Goal: Task Accomplishment & Management: Manage account settings

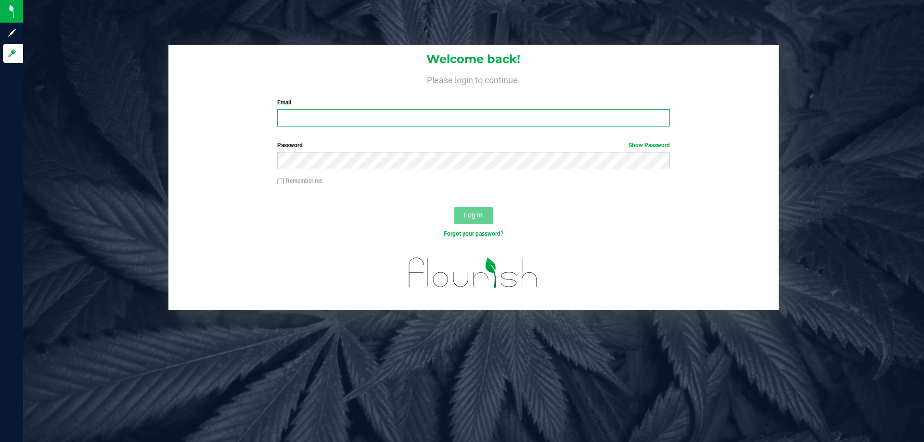
click at [321, 117] on input "Email" at bounding box center [473, 117] width 392 height 17
type input "[EMAIL_ADDRESS][DOMAIN_NAME]"
click at [454, 207] on button "Log In" at bounding box center [473, 215] width 39 height 17
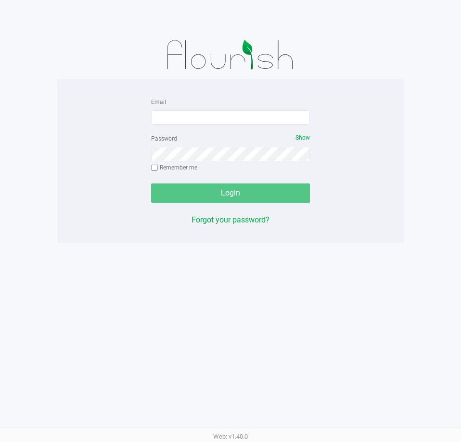
click at [229, 126] on form "Email Password Show Remember me Login" at bounding box center [230, 149] width 159 height 107
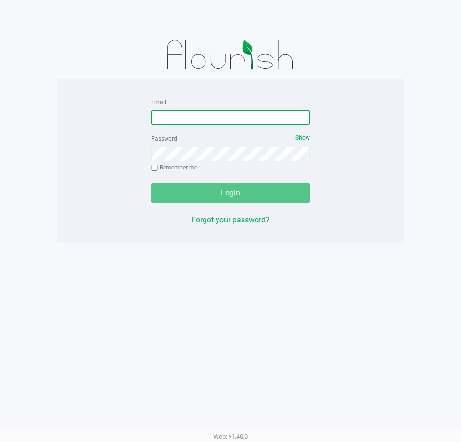
click at [228, 120] on input "Email" at bounding box center [230, 117] width 159 height 14
type input "pmicallef@Liveparallel.com"
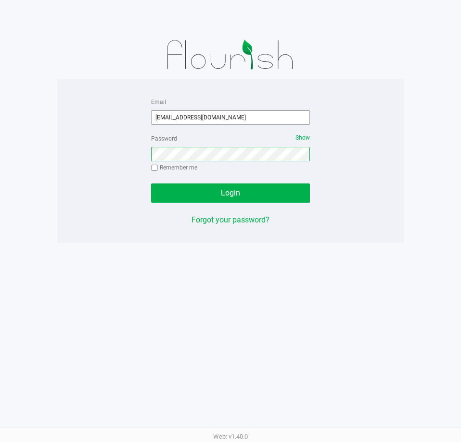
click at [151, 183] on button "Login" at bounding box center [230, 192] width 159 height 19
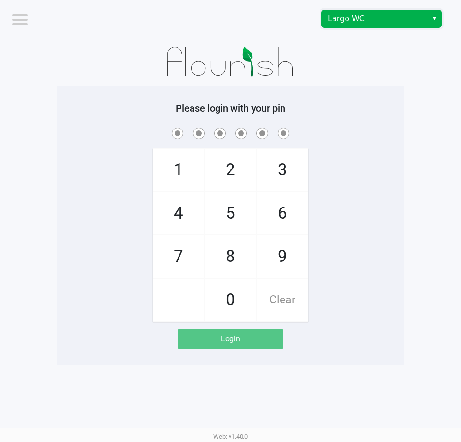
click at [376, 20] on span "Largo WC" at bounding box center [375, 19] width 94 height 12
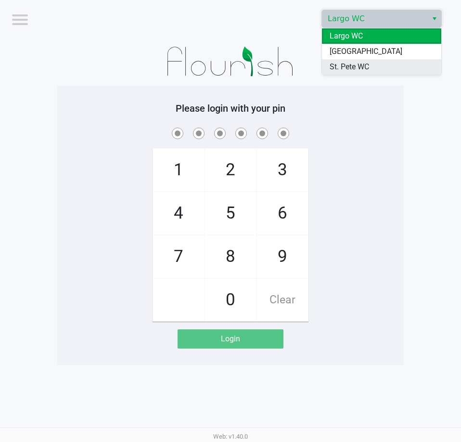
click at [351, 66] on span "St. Pete WC" at bounding box center [349, 67] width 39 height 12
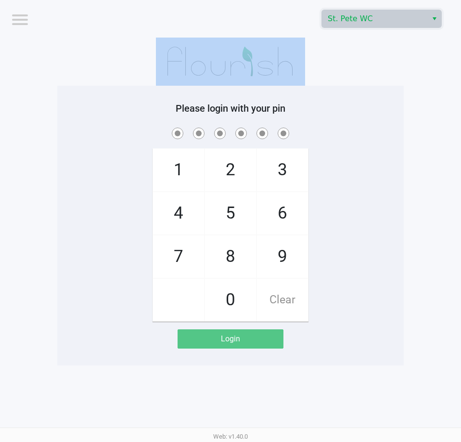
click at [351, 67] on div at bounding box center [230, 62] width 347 height 48
checkbox input "true"
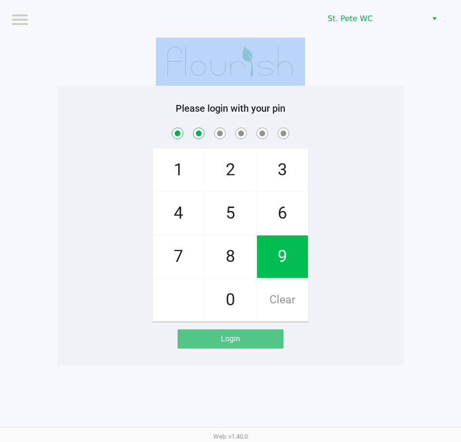
checkbox input "true"
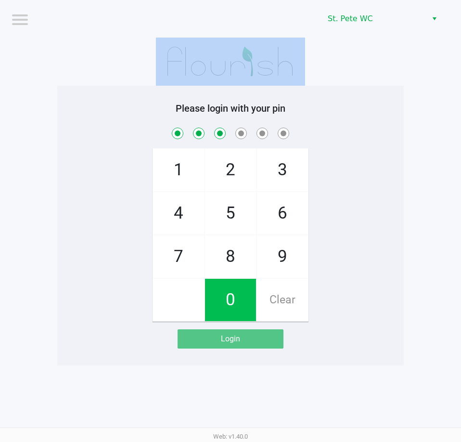
checkbox input "true"
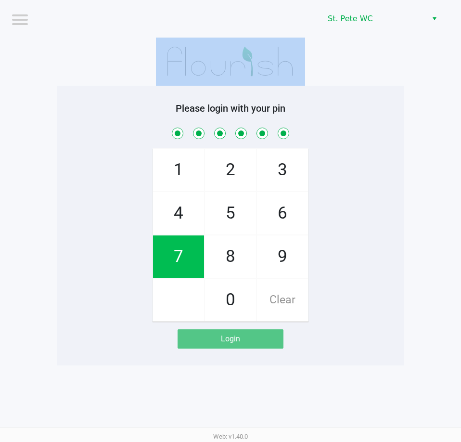
checkbox input "true"
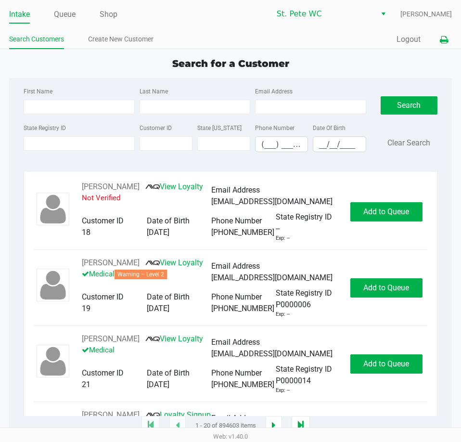
click at [440, 39] on icon at bounding box center [444, 40] width 8 height 7
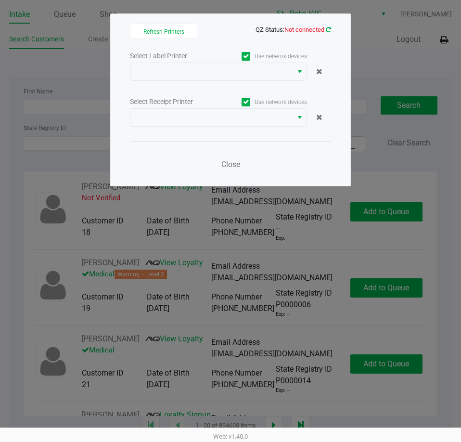
click at [330, 29] on icon at bounding box center [328, 29] width 5 height 6
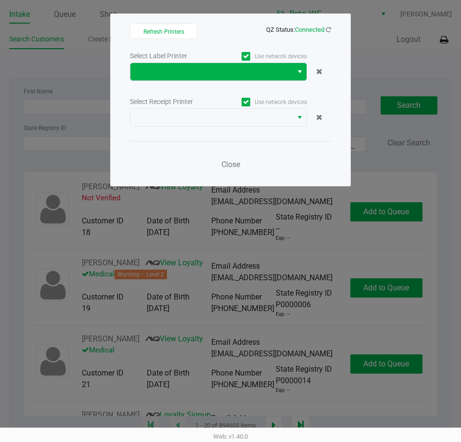
click at [296, 73] on button "Select" at bounding box center [300, 71] width 14 height 17
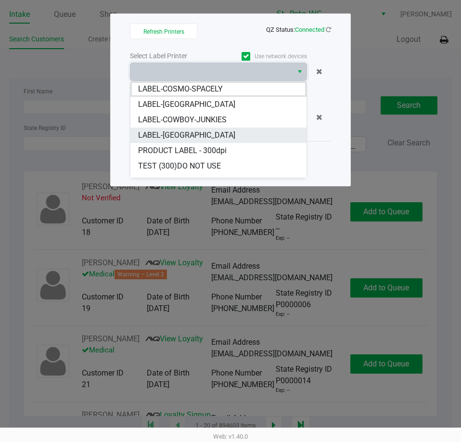
click at [197, 142] on li "LABEL-CROATIA" at bounding box center [218, 135] width 176 height 15
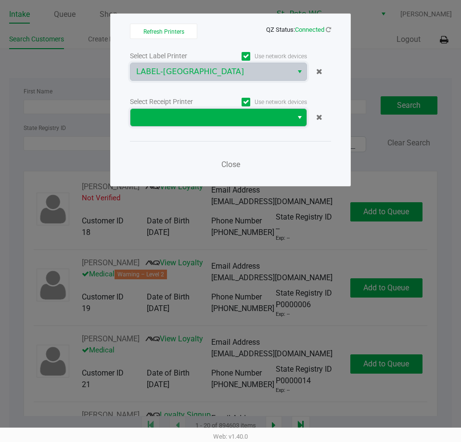
click at [202, 117] on span at bounding box center [211, 118] width 151 height 12
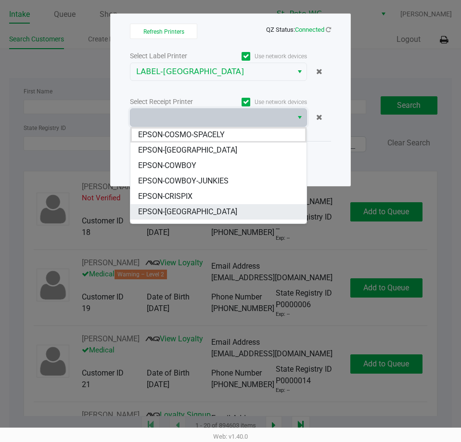
click at [200, 206] on li "EPSON-CROATIA" at bounding box center [218, 211] width 176 height 15
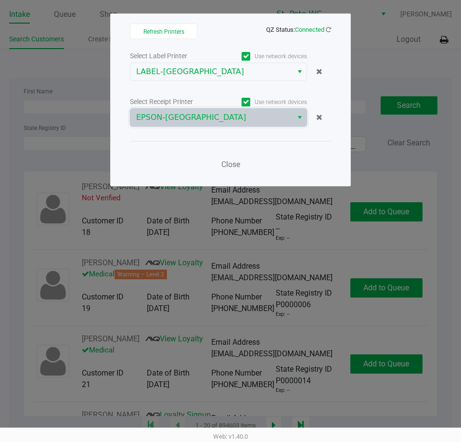
click at [193, 164] on div "Close" at bounding box center [230, 158] width 201 height 35
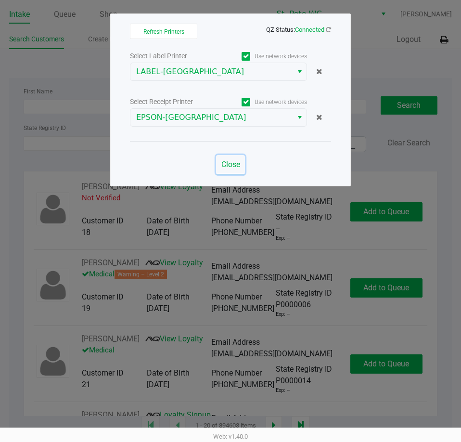
click at [235, 161] on span "Close" at bounding box center [230, 164] width 19 height 9
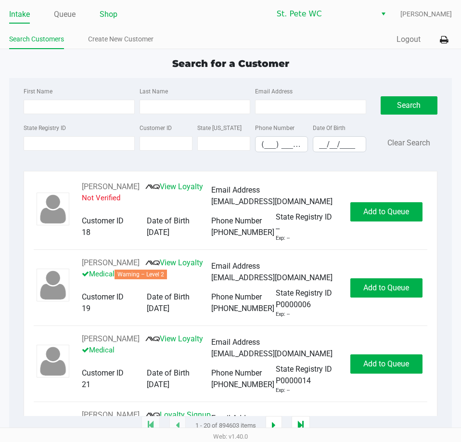
click at [107, 12] on link "Shop" at bounding box center [109, 14] width 18 height 13
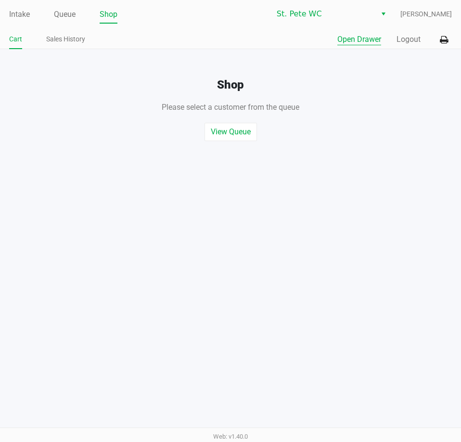
click at [359, 34] on button "Open Drawer" at bounding box center [359, 40] width 44 height 12
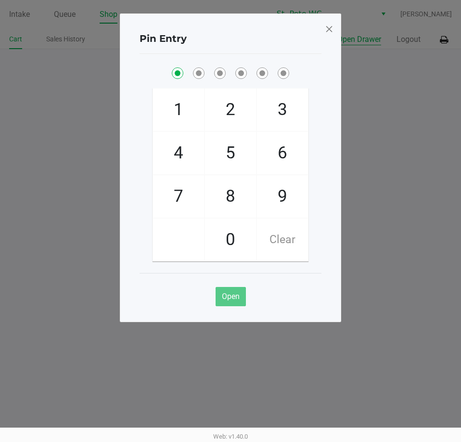
checkbox input "true"
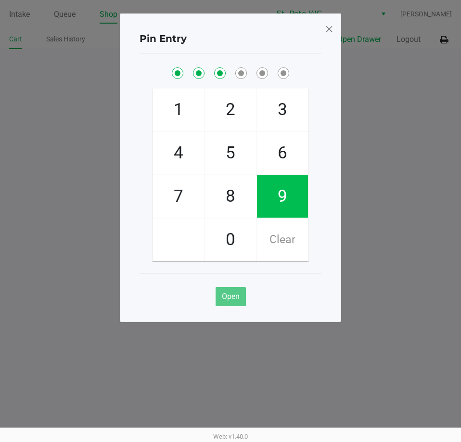
checkbox input "true"
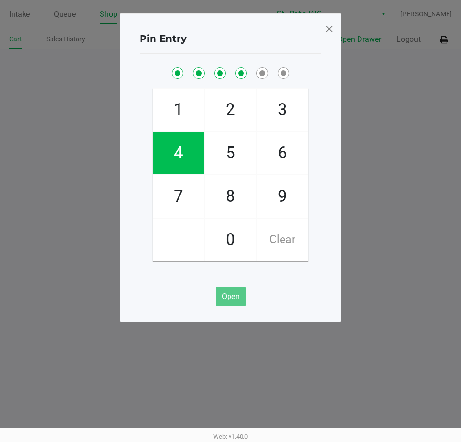
checkbox input "true"
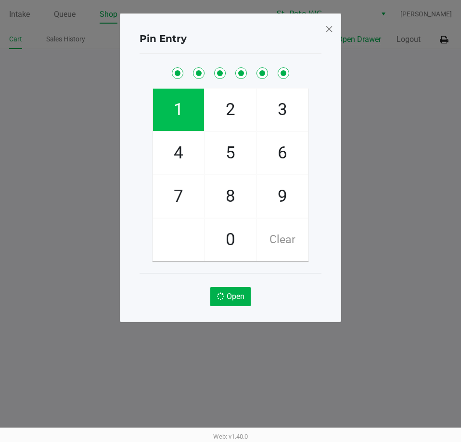
click at [337, 34] on button "Open Drawer" at bounding box center [359, 40] width 44 height 12
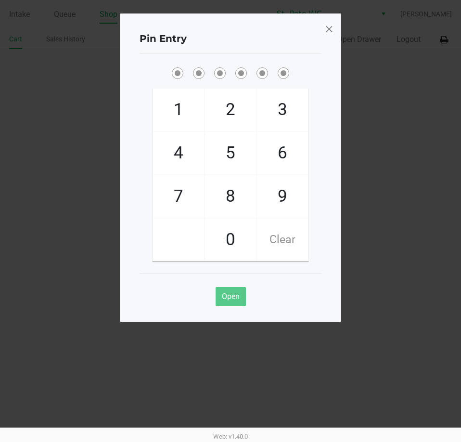
click at [336, 38] on div "Pin Entry 1 4 7 2 5 8 0 3 6 9 Clear Open" at bounding box center [230, 167] width 221 height 309
click at [334, 36] on div "Pin Entry 1 4 7 2 5 8 0 3 6 9 Clear Open" at bounding box center [230, 167] width 221 height 309
click at [333, 33] on span at bounding box center [329, 28] width 9 height 15
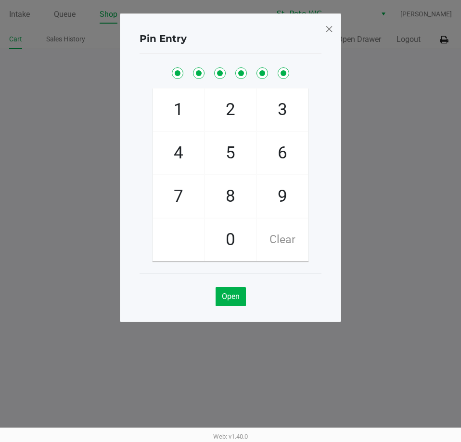
click at [333, 33] on div "Pin Entry 1 4 7 2 5 8 0 3 6 9 Clear Open" at bounding box center [230, 143] width 221 height 309
click at [333, 33] on span at bounding box center [329, 28] width 9 height 15
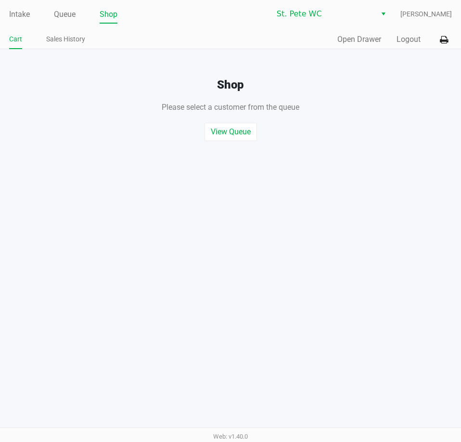
click at [346, 67] on ngb-modal-window "Pin Entry 1 4 7 2 5 8 0 3 6 9 Clear Open" at bounding box center [230, 221] width 461 height 442
click at [412, 40] on button "Logout" at bounding box center [409, 40] width 24 height 12
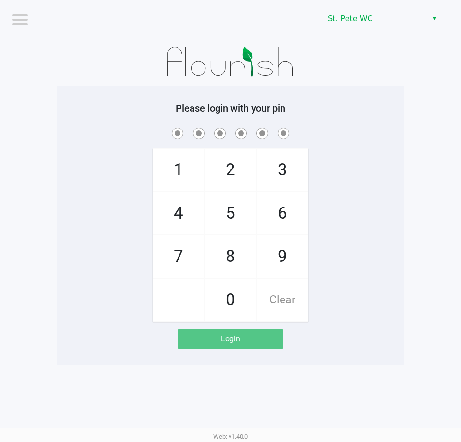
click at [69, 117] on div "Please login with your pin 1 4 7 2 5 8 0 3 6 9 Clear Login" at bounding box center [230, 226] width 347 height 246
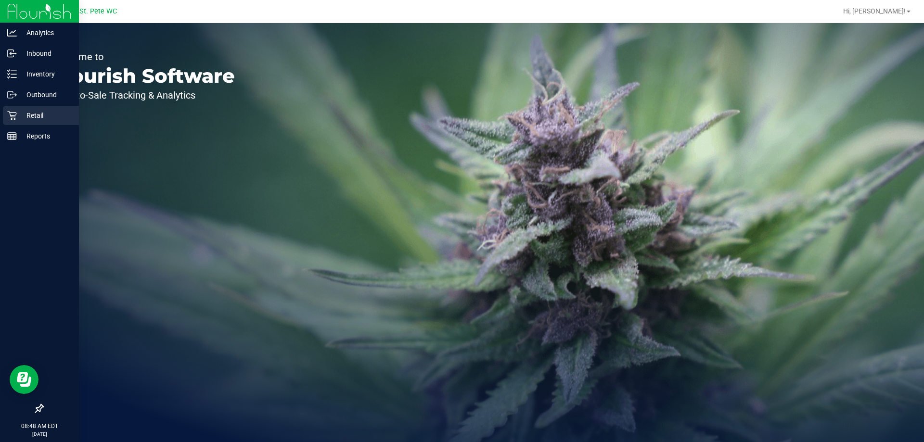
click at [14, 110] on div "Retail" at bounding box center [41, 115] width 76 height 19
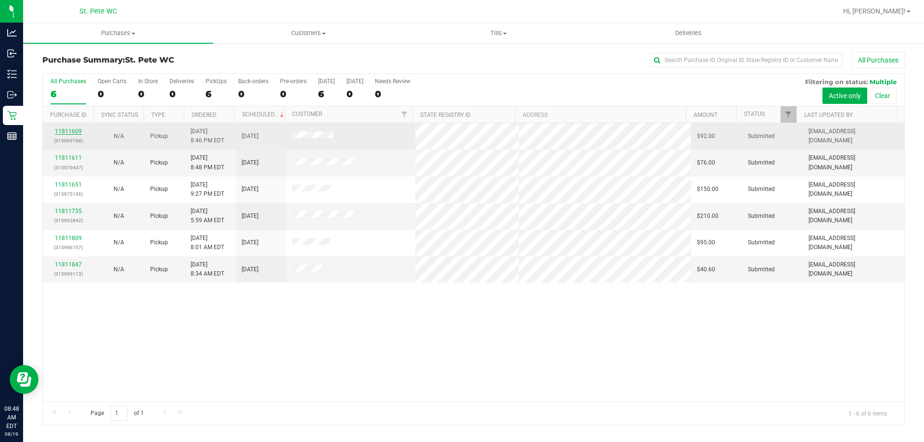
click at [66, 129] on link "11811609" at bounding box center [68, 131] width 27 height 7
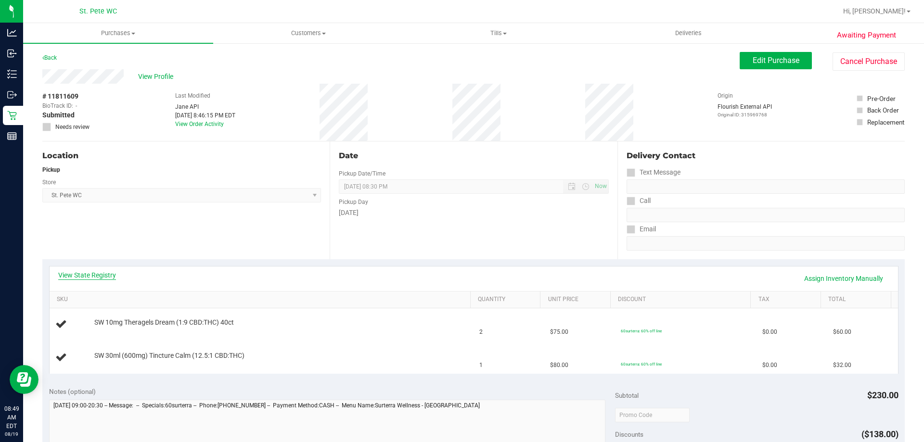
click at [89, 273] on link "View State Registry" at bounding box center [87, 275] width 58 height 10
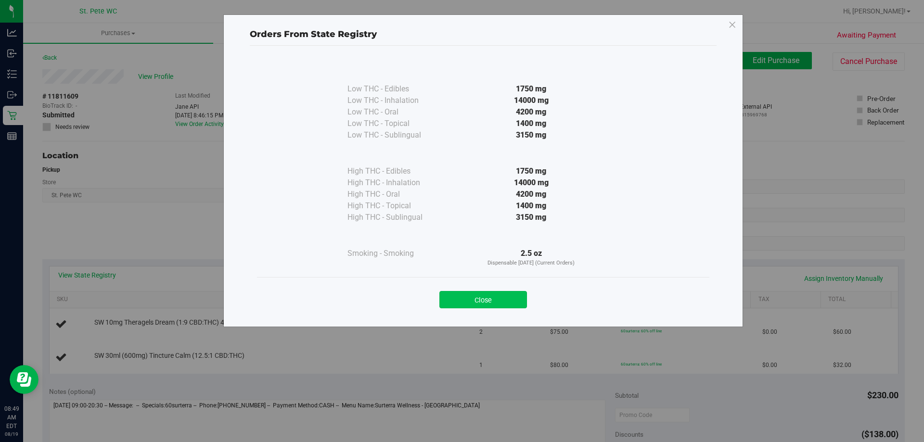
click at [480, 302] on button "Close" at bounding box center [483, 299] width 88 height 17
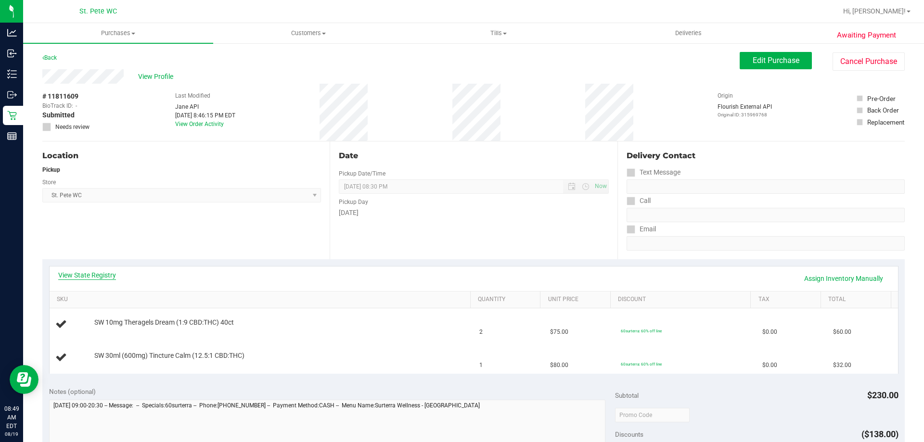
click at [104, 274] on link "View State Registry" at bounding box center [87, 275] width 58 height 10
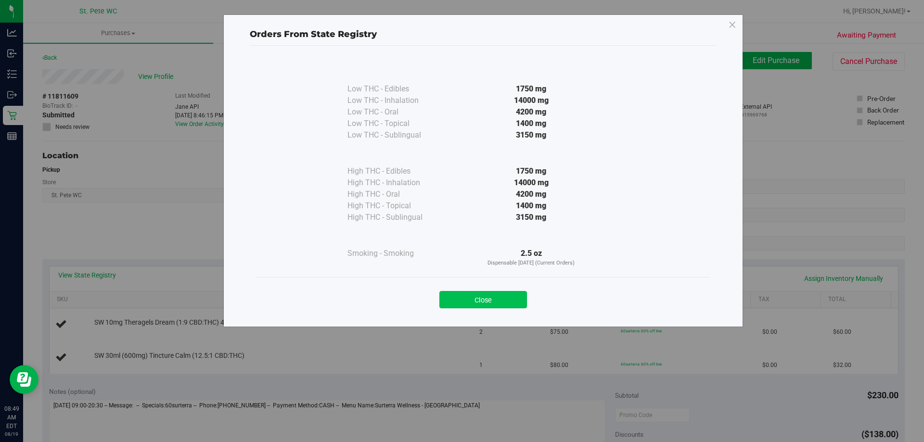
click at [465, 294] on button "Close" at bounding box center [483, 299] width 88 height 17
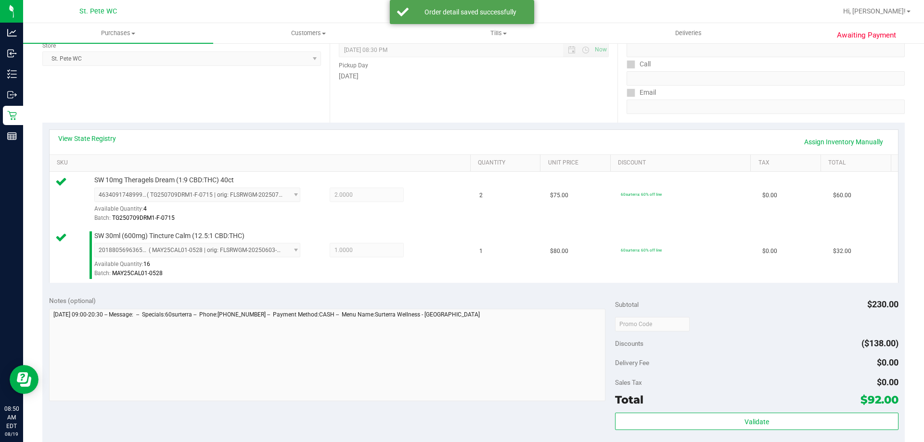
scroll to position [193, 0]
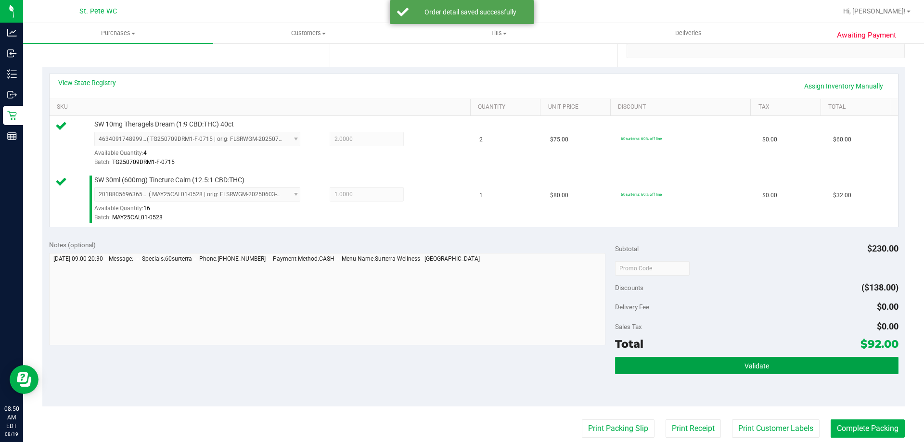
click at [729, 373] on button "Validate" at bounding box center [756, 365] width 283 height 17
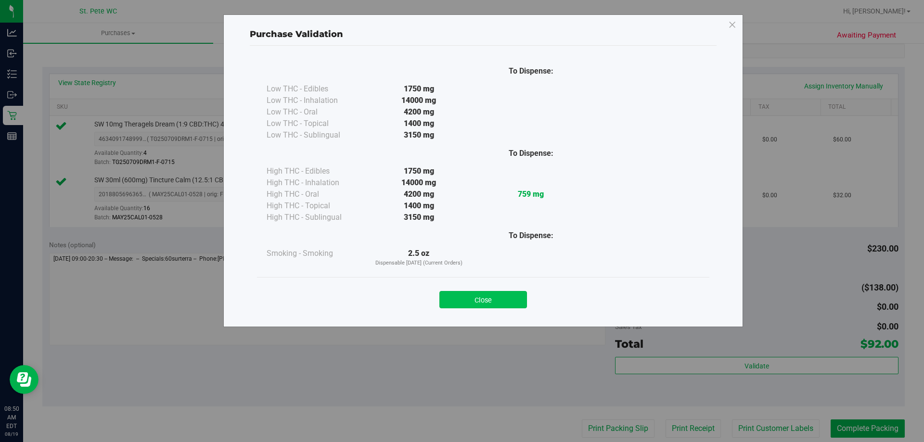
click at [480, 299] on button "Close" at bounding box center [483, 299] width 88 height 17
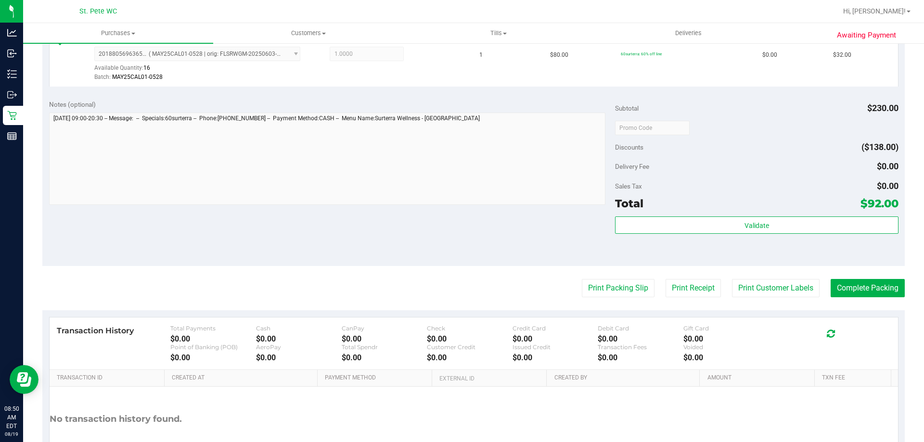
scroll to position [337, 0]
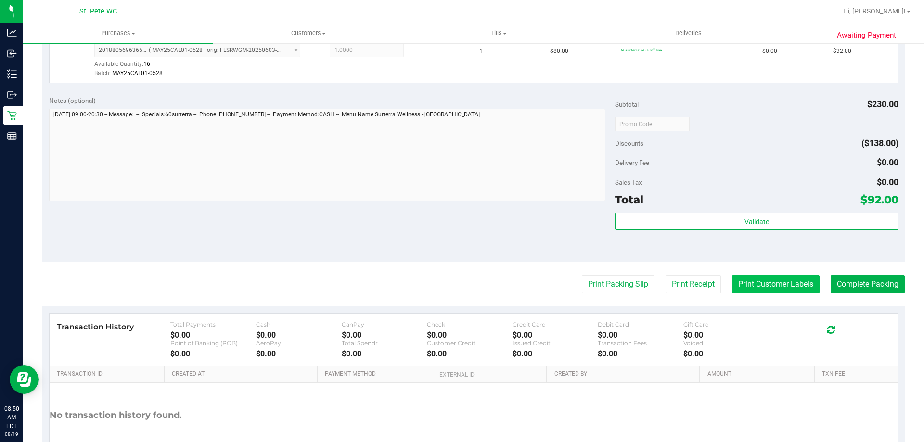
click at [766, 276] on button "Print Customer Labels" at bounding box center [776, 284] width 88 height 18
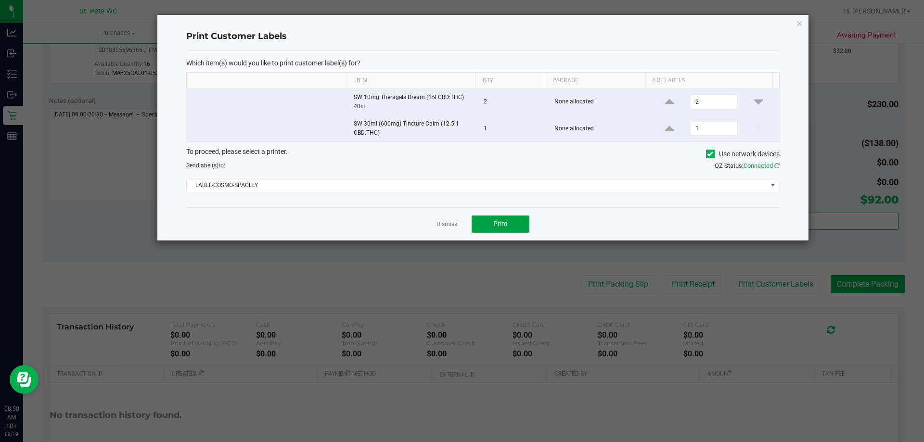
click at [524, 227] on button "Print" at bounding box center [501, 224] width 58 height 17
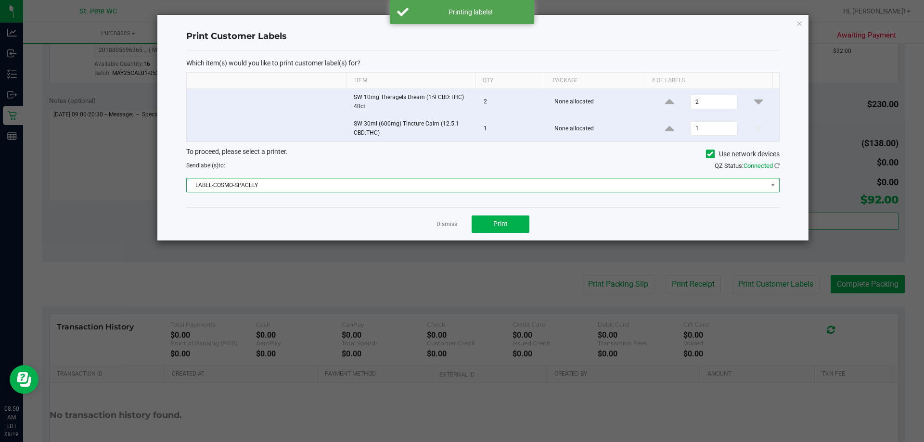
click at [448, 191] on span "LABEL-COSMO-SPACELY" at bounding box center [477, 185] width 580 height 13
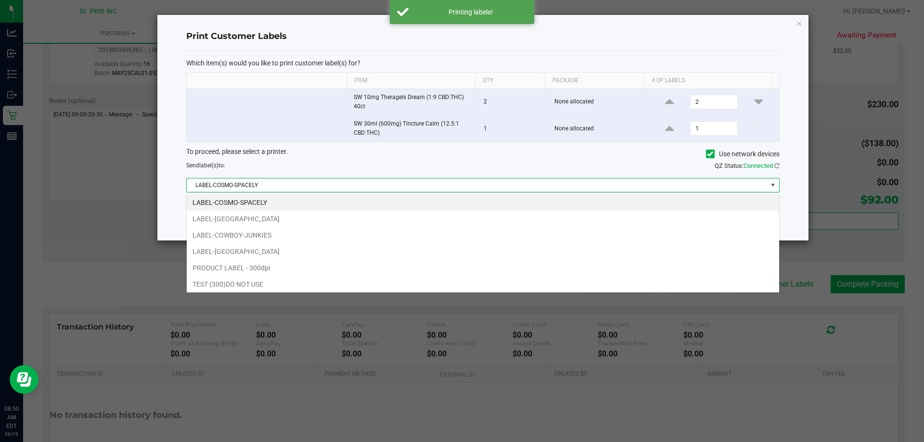
scroll to position [14, 593]
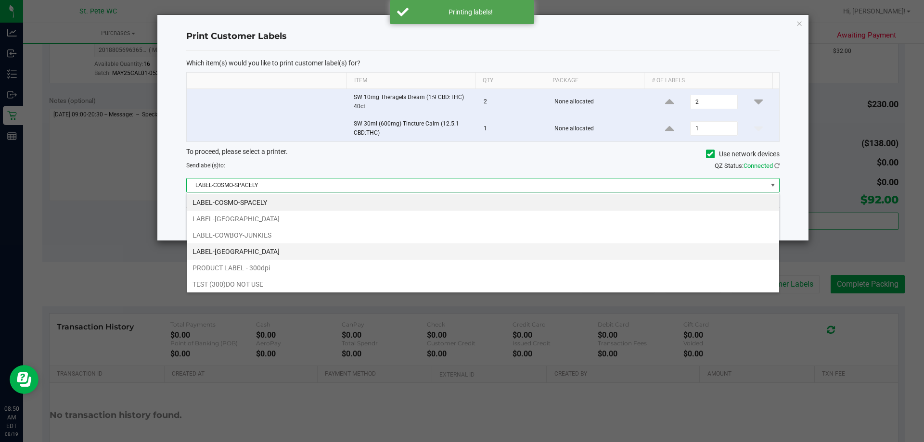
click at [438, 251] on li "LABEL-[GEOGRAPHIC_DATA]" at bounding box center [483, 252] width 592 height 16
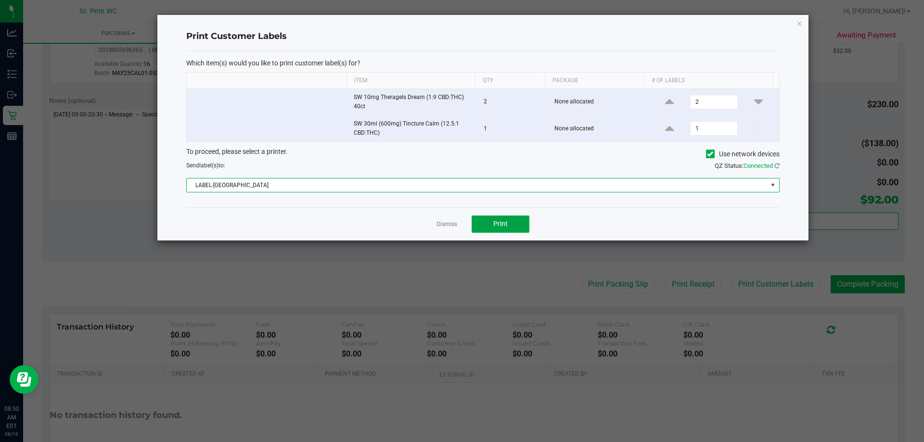
click at [491, 220] on button "Print" at bounding box center [501, 224] width 58 height 17
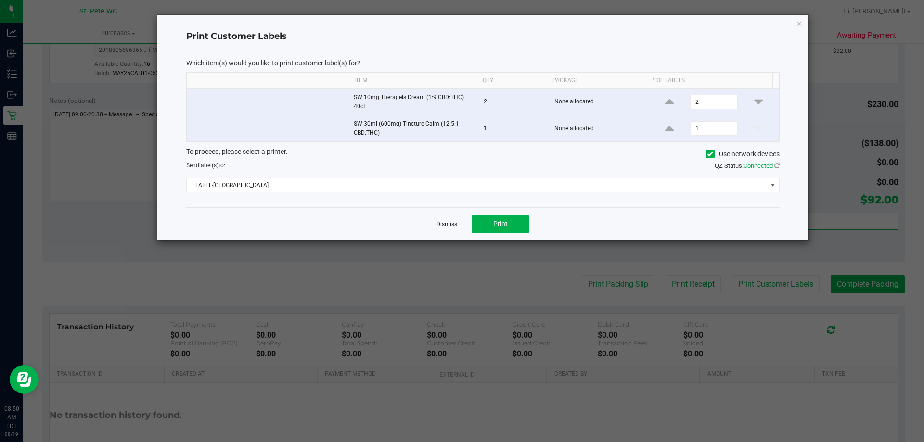
click at [446, 223] on link "Dismiss" at bounding box center [447, 224] width 21 height 8
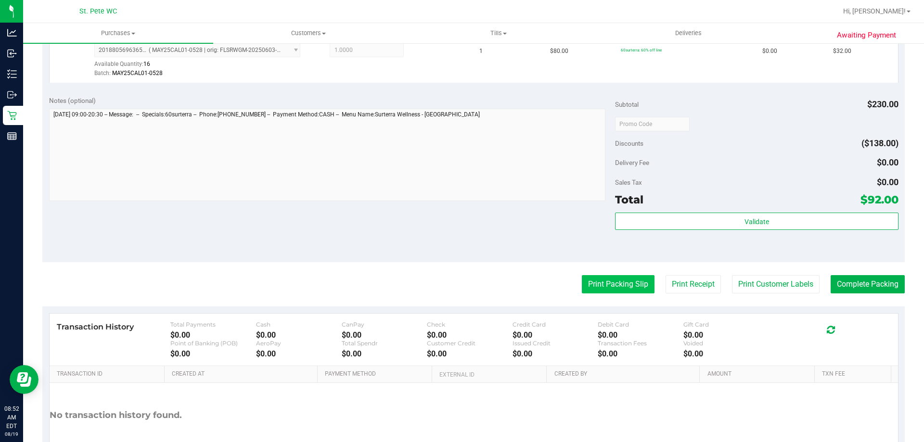
click at [590, 280] on button "Print Packing Slip" at bounding box center [618, 284] width 73 height 18
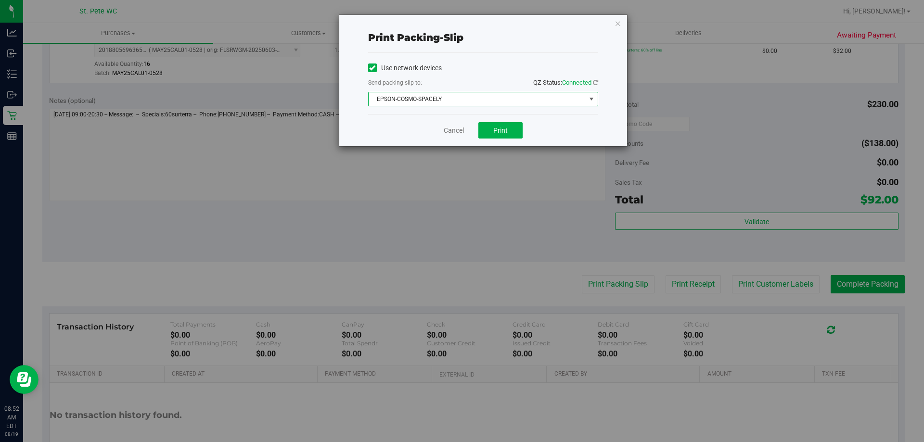
click at [495, 97] on span "EPSON-COSMO-SPACELY" at bounding box center [477, 98] width 217 height 13
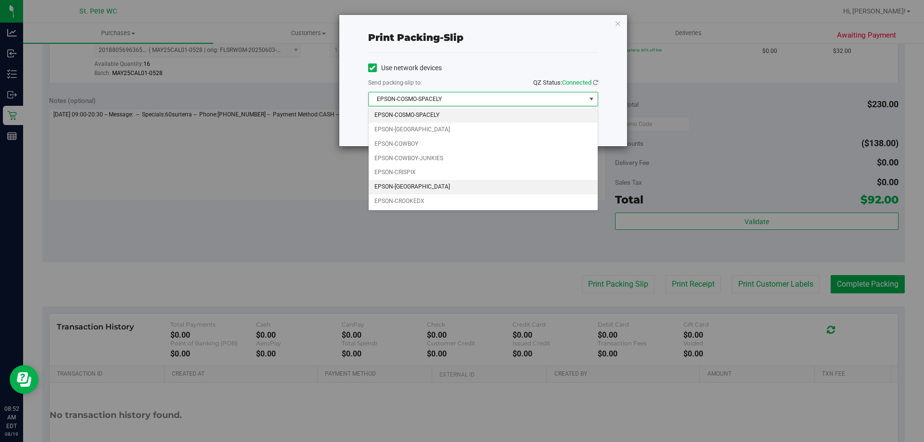
click at [464, 184] on li "EPSON-[GEOGRAPHIC_DATA]" at bounding box center [483, 187] width 229 height 14
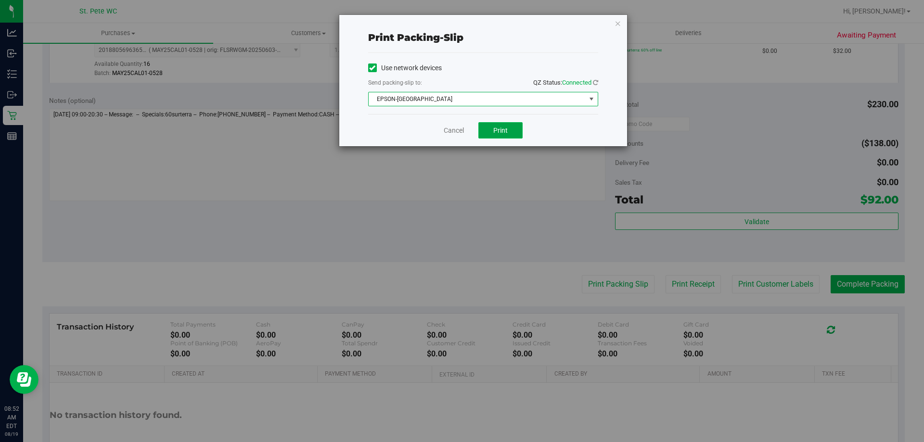
click at [491, 132] on button "Print" at bounding box center [500, 130] width 44 height 16
click at [456, 130] on link "Cancel" at bounding box center [454, 131] width 20 height 10
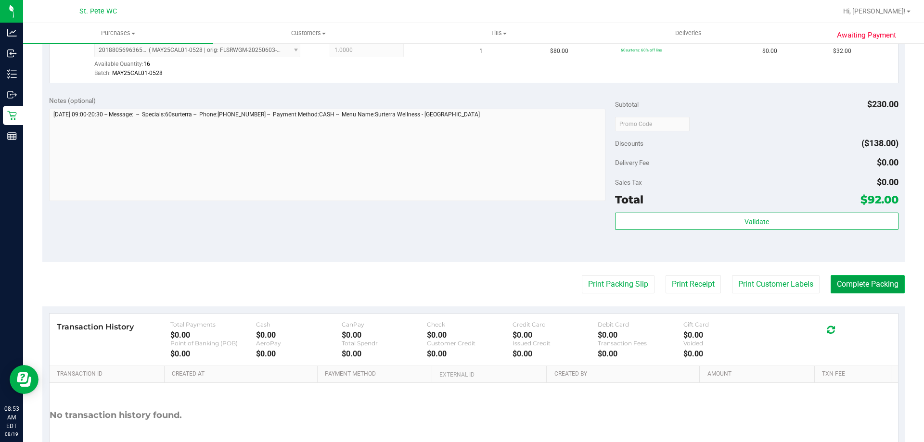
click at [860, 286] on button "Complete Packing" at bounding box center [868, 284] width 74 height 18
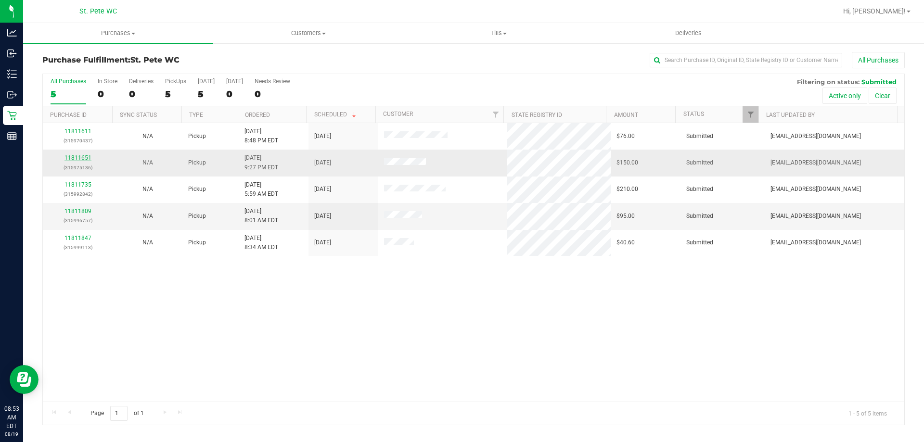
click at [70, 160] on link "11811651" at bounding box center [77, 157] width 27 height 7
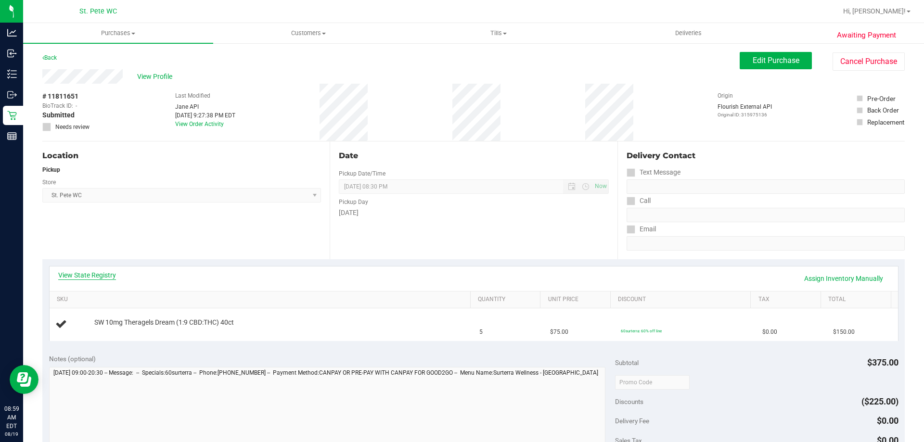
click at [98, 272] on link "View State Registry" at bounding box center [87, 275] width 58 height 10
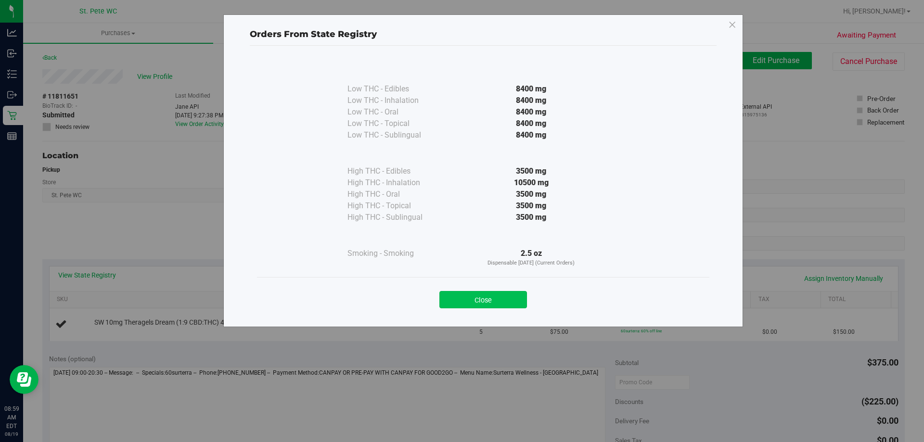
click at [484, 300] on button "Close" at bounding box center [483, 299] width 88 height 17
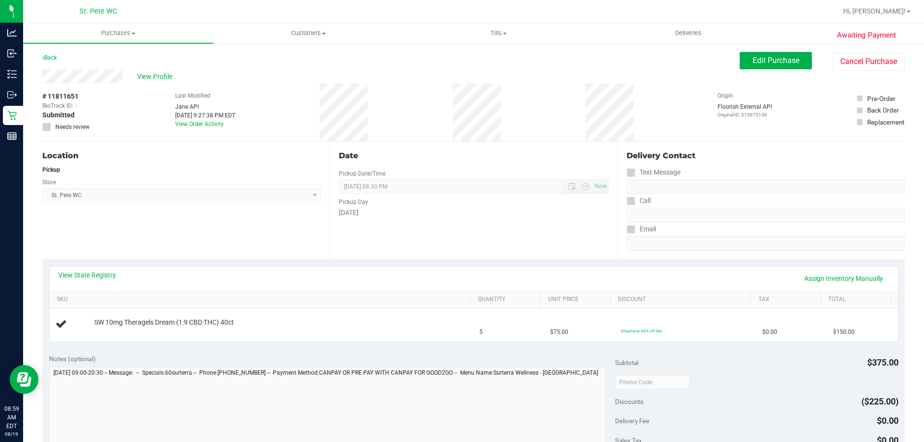
click at [205, 236] on div "Location Pickup Store St. Pete WC Select Store Bonita Springs WC Boynton Beach …" at bounding box center [185, 200] width 287 height 118
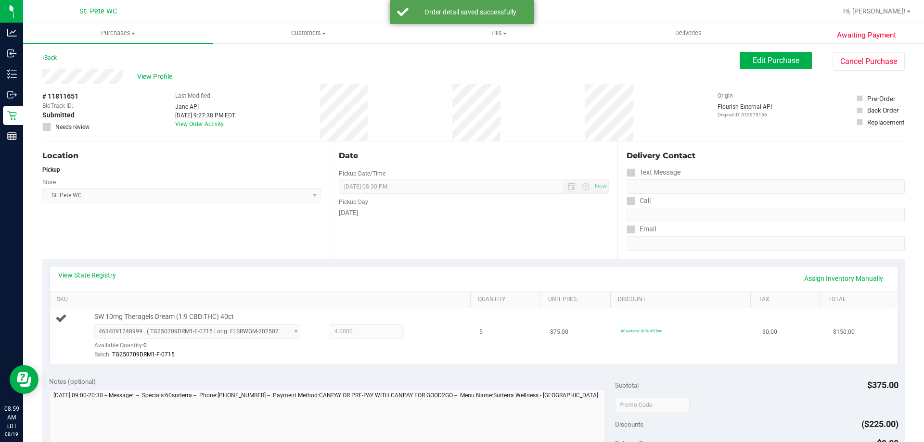
click at [168, 315] on span "SW 10mg Theragels Dream (1:9 CBD:THC) 40ct" at bounding box center [164, 316] width 140 height 9
copy div "SW 10mg Theragels Dream (1:9 CBD:THC) 40ct"
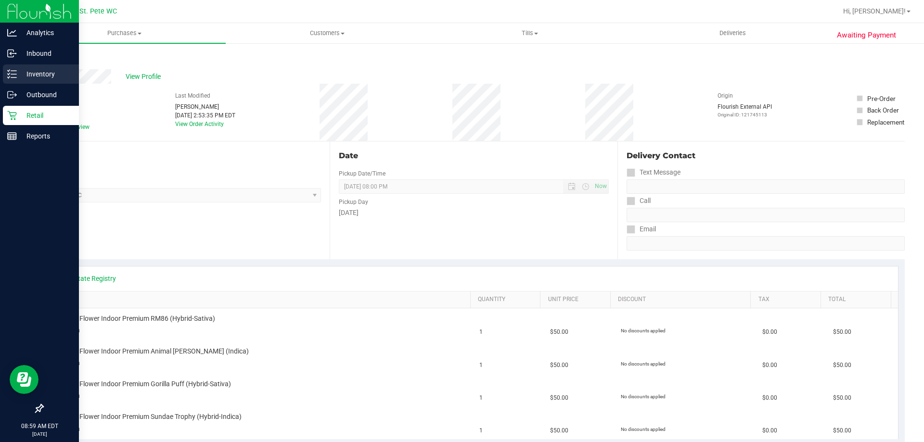
click at [14, 67] on div "Inventory" at bounding box center [41, 73] width 76 height 19
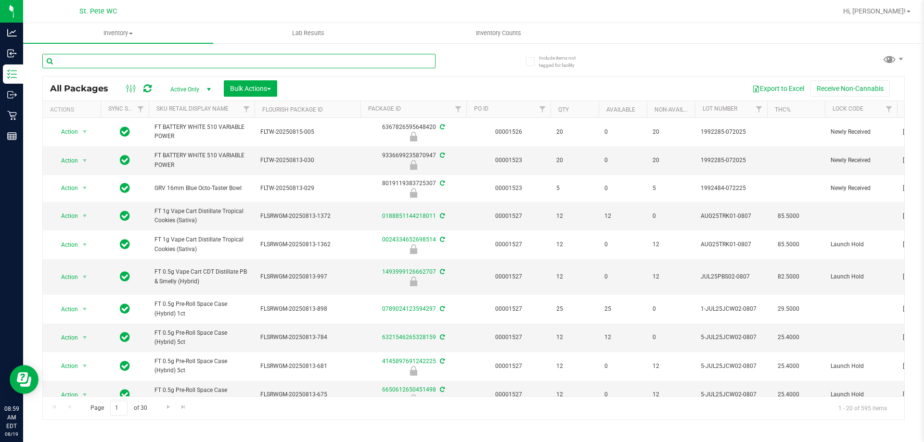
click at [124, 62] on input "text" at bounding box center [238, 61] width 393 height 14
paste input "SW 10mg Theragels Dream (1:9 CBD:THC) 40ct"
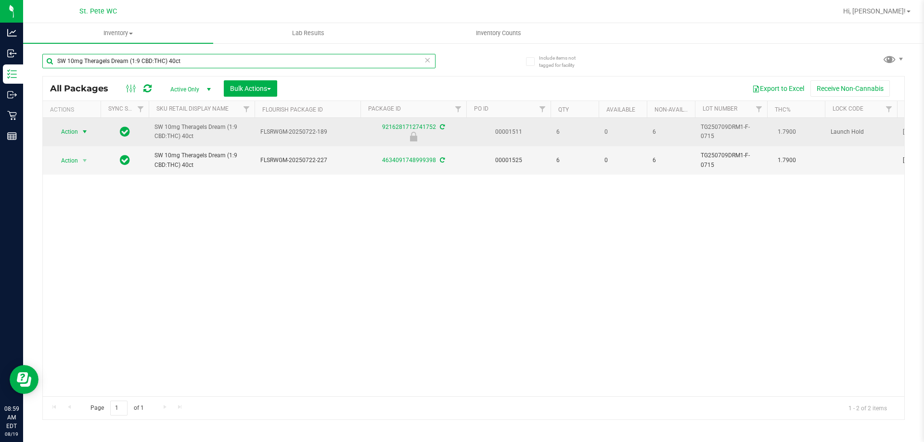
type input "SW 10mg Theragels Dream (1:9 CBD:THC) 40ct"
click at [75, 138] on span "Action" at bounding box center [65, 131] width 26 height 13
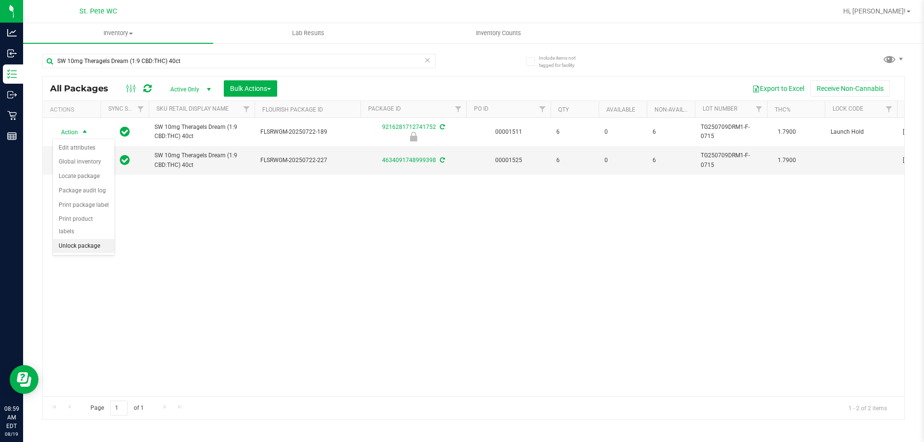
click at [86, 239] on li "Unlock package" at bounding box center [84, 246] width 62 height 14
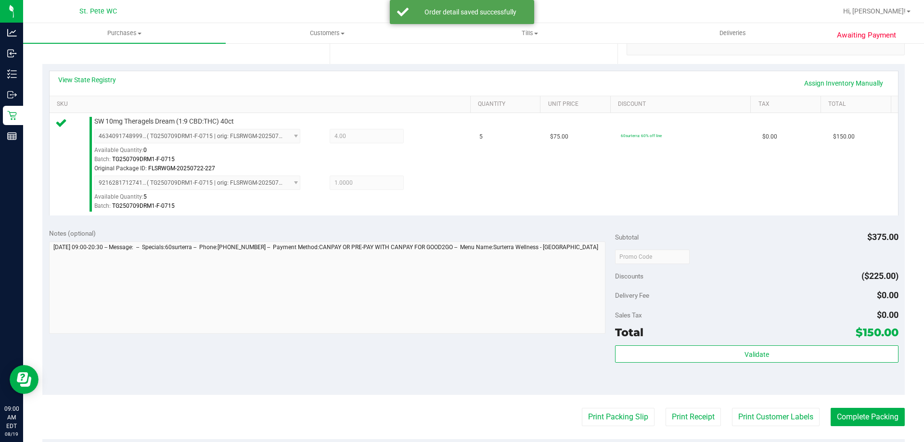
scroll to position [241, 0]
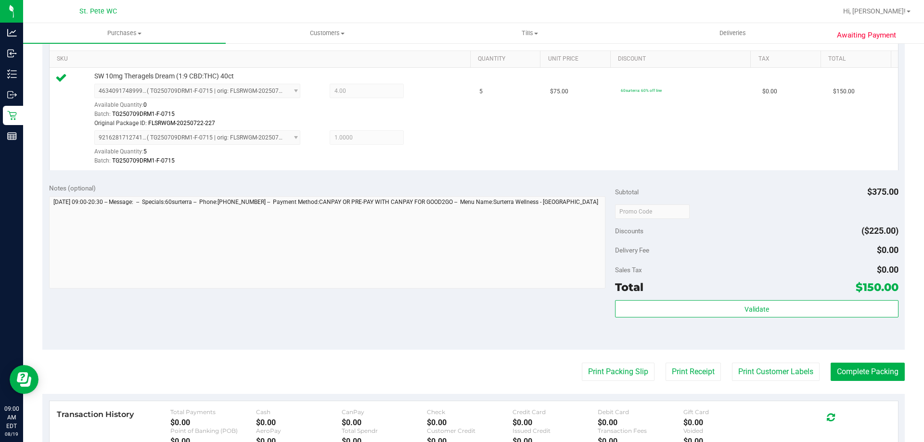
click at [727, 223] on div "Discounts ($225.00)" at bounding box center [756, 230] width 283 height 17
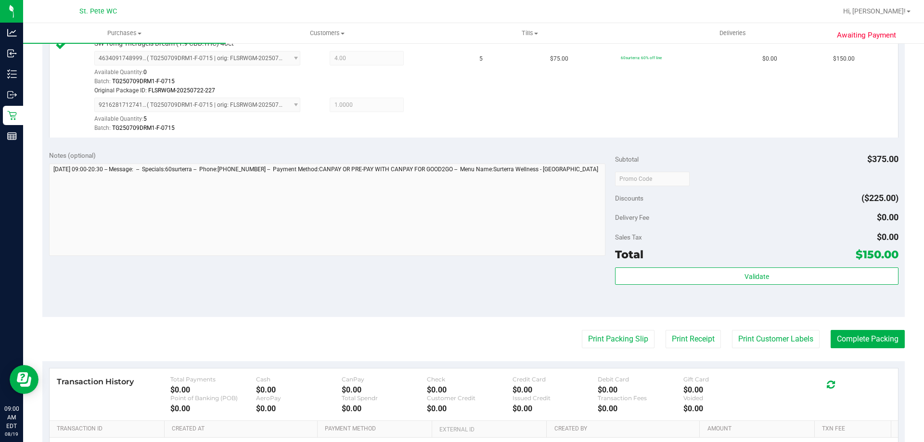
scroll to position [289, 0]
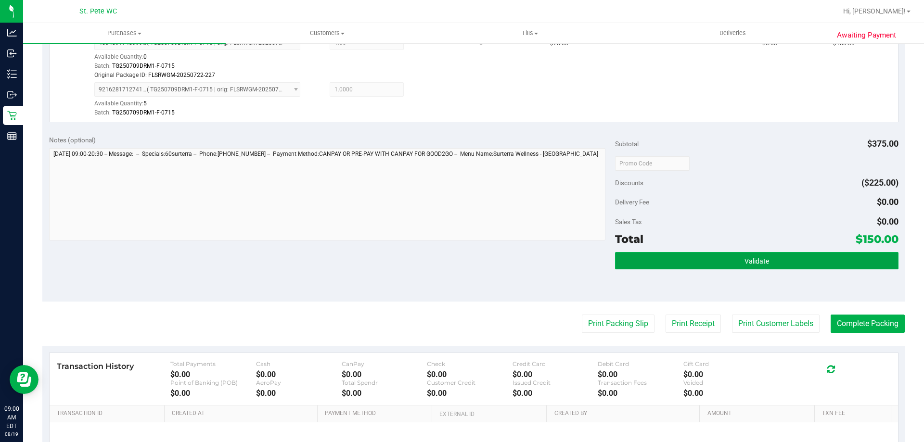
click at [764, 254] on button "Validate" at bounding box center [756, 260] width 283 height 17
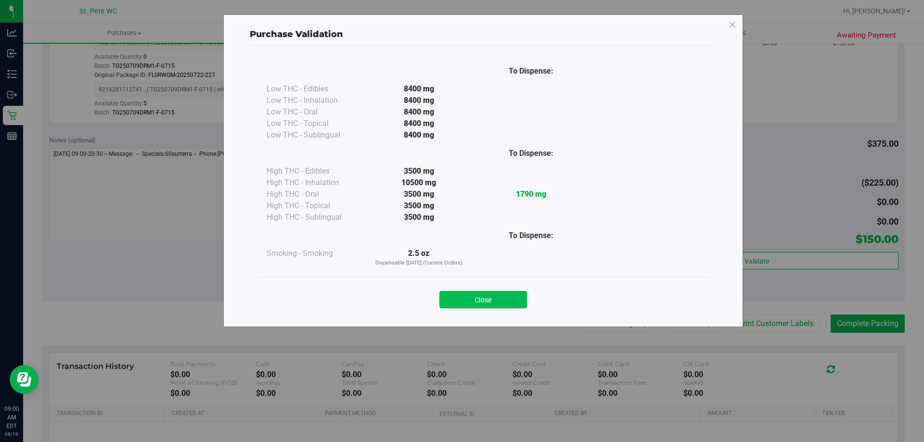
click at [490, 303] on button "Close" at bounding box center [483, 299] width 88 height 17
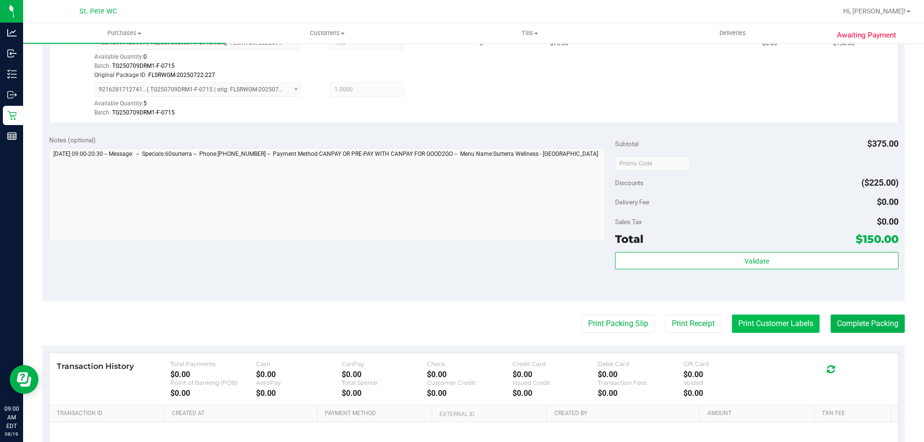
click at [747, 323] on button "Print Customer Labels" at bounding box center [776, 324] width 88 height 18
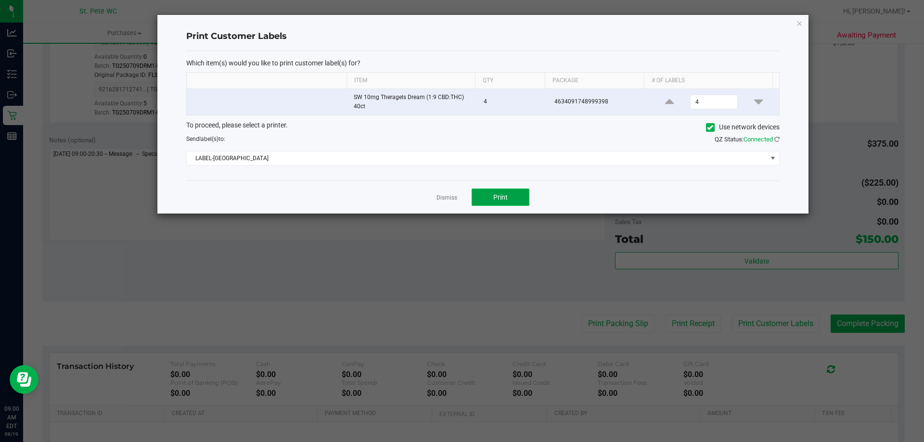
click at [513, 200] on button "Print" at bounding box center [501, 197] width 58 height 17
click at [754, 100] on icon at bounding box center [758, 102] width 9 height 12
type input "1"
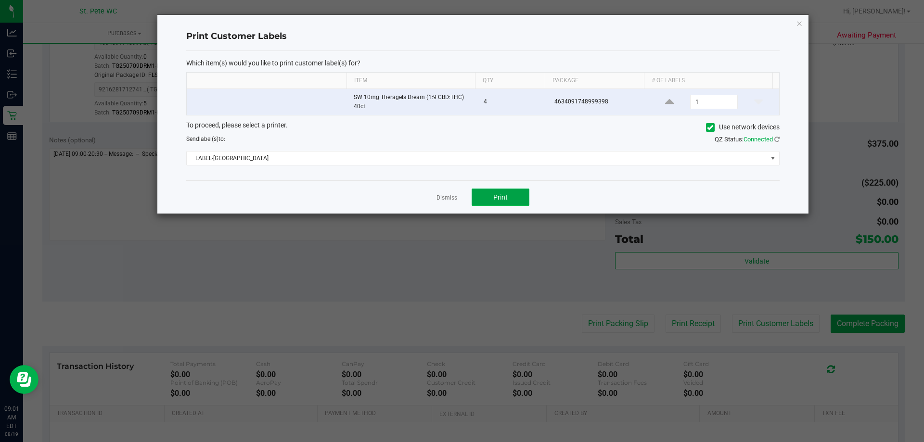
click at [520, 196] on button "Print" at bounding box center [501, 197] width 58 height 17
click at [448, 198] on link "Dismiss" at bounding box center [447, 198] width 21 height 8
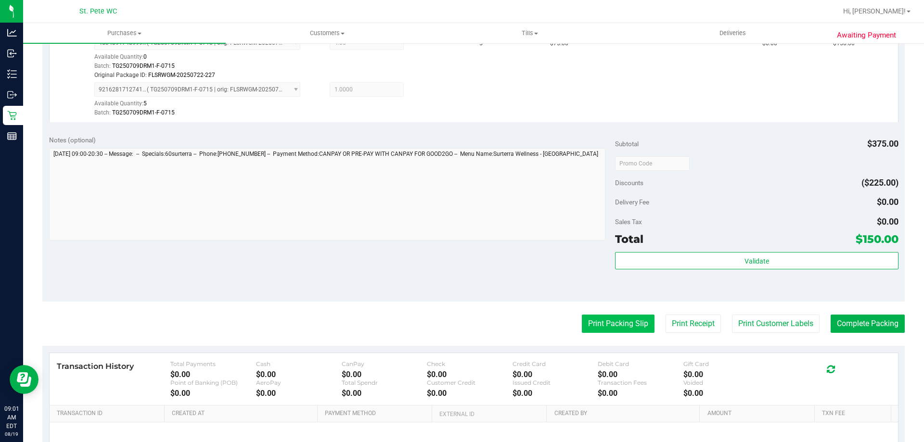
click at [582, 324] on button "Print Packing Slip" at bounding box center [618, 324] width 73 height 18
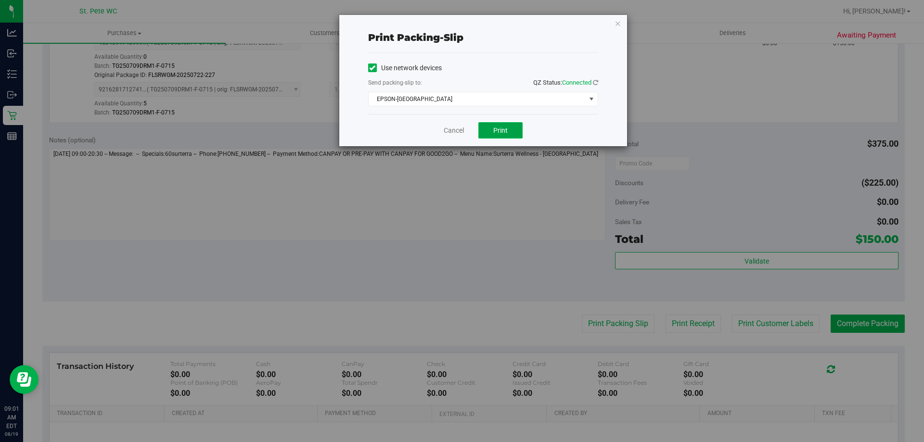
click at [497, 132] on span "Print" at bounding box center [500, 131] width 14 height 8
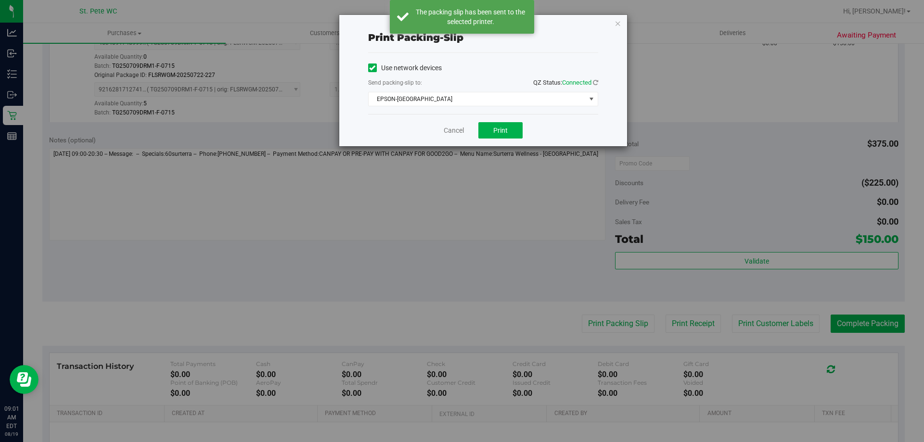
click at [442, 130] on div "Cancel Print" at bounding box center [483, 130] width 230 height 32
click at [447, 131] on link "Cancel" at bounding box center [454, 131] width 20 height 10
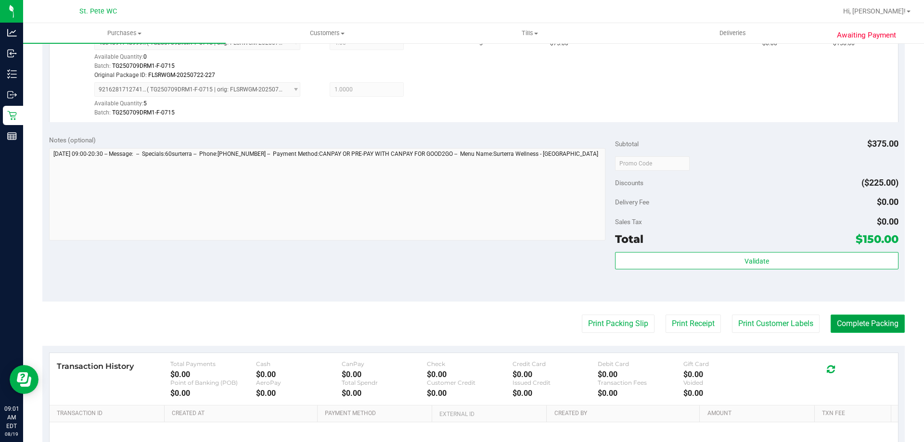
click at [857, 321] on button "Complete Packing" at bounding box center [868, 324] width 74 height 18
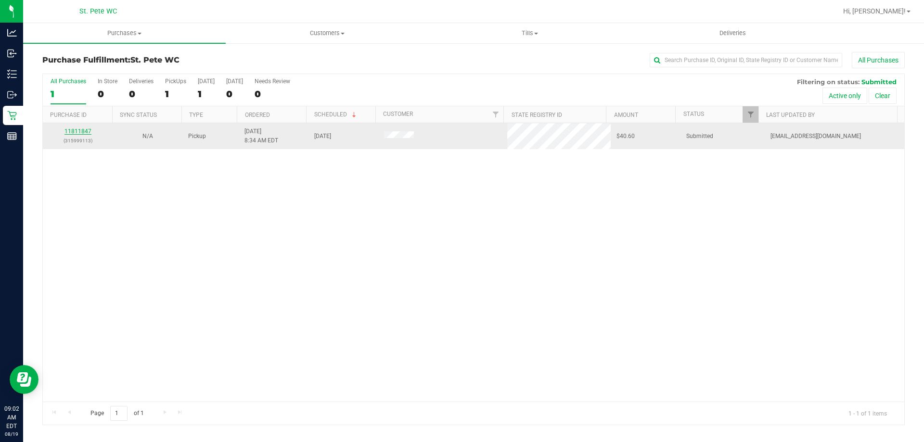
click at [73, 133] on link "11811847" at bounding box center [77, 131] width 27 height 7
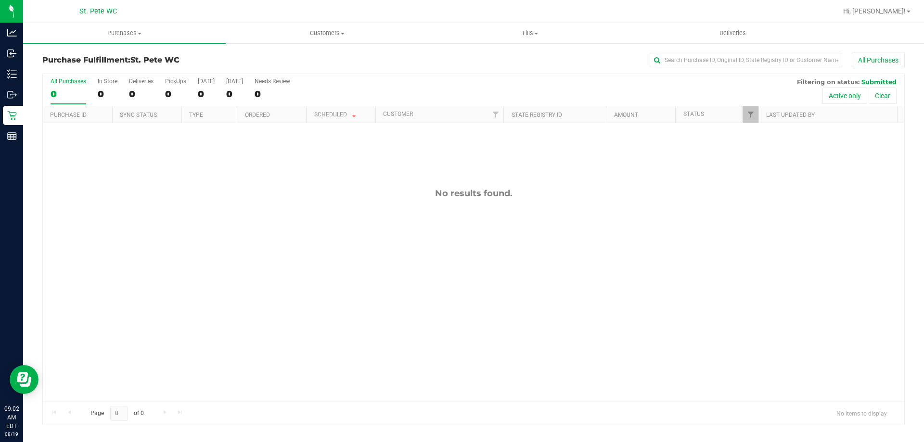
click at [348, 254] on div "No results found." at bounding box center [474, 295] width 862 height 344
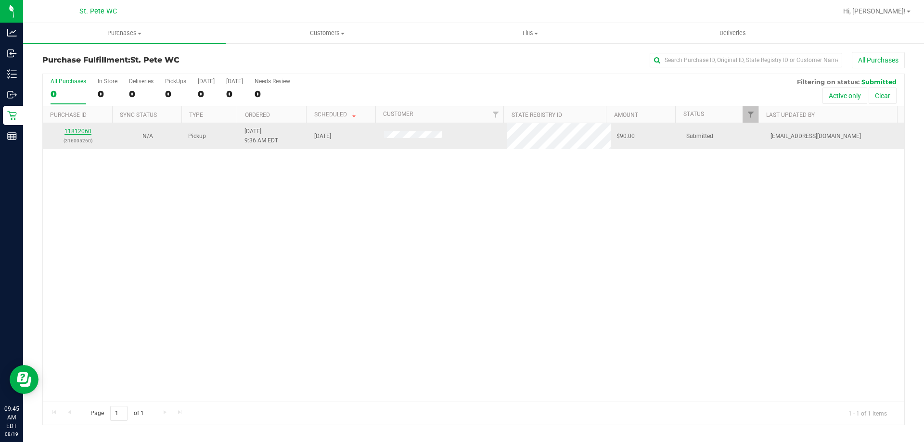
click at [82, 130] on link "11812060" at bounding box center [77, 131] width 27 height 7
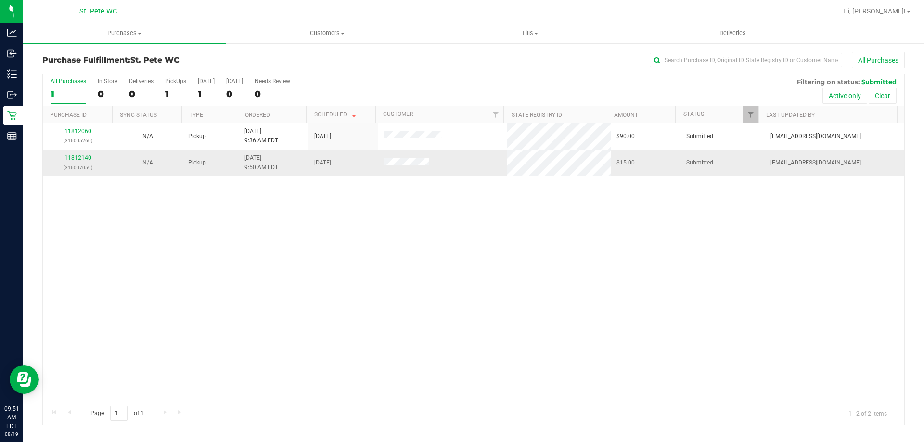
click at [72, 157] on link "11812140" at bounding box center [77, 157] width 27 height 7
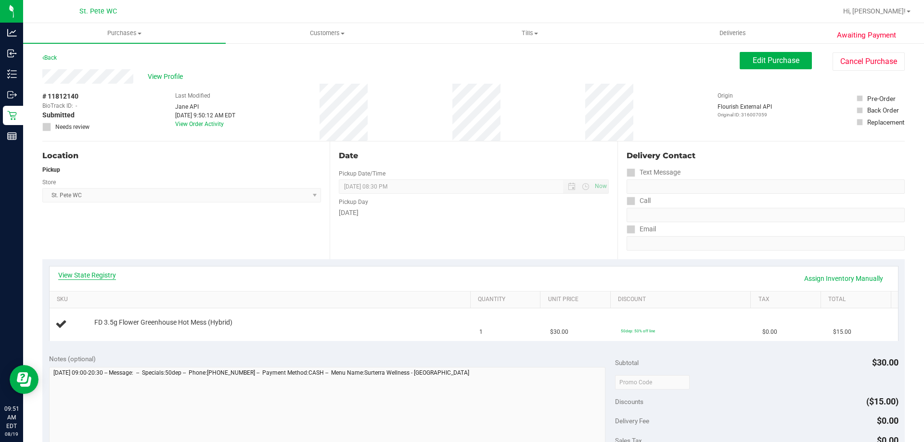
click at [102, 277] on link "View State Registry" at bounding box center [87, 275] width 58 height 10
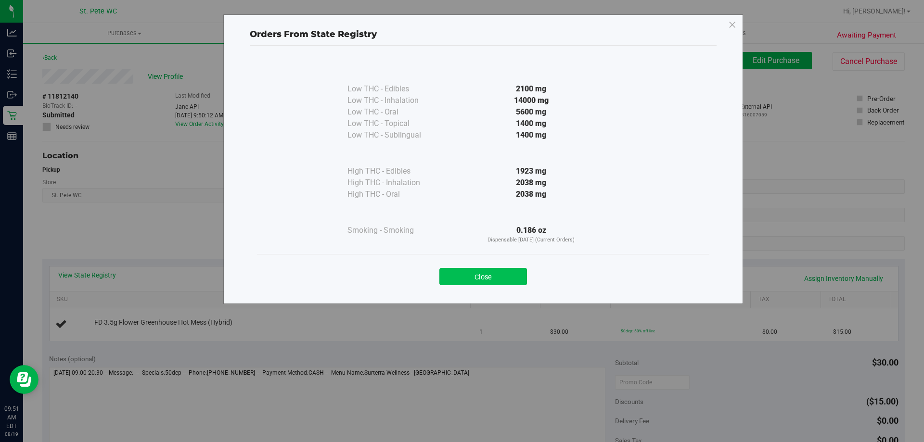
click at [489, 276] on button "Close" at bounding box center [483, 276] width 88 height 17
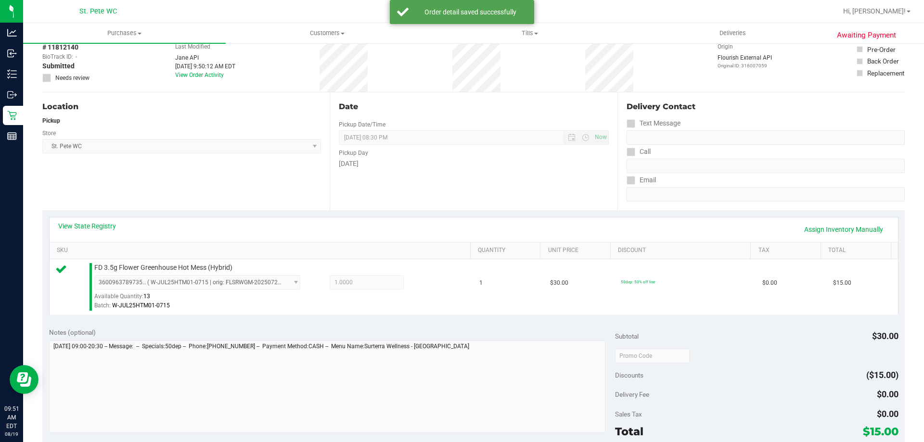
scroll to position [193, 0]
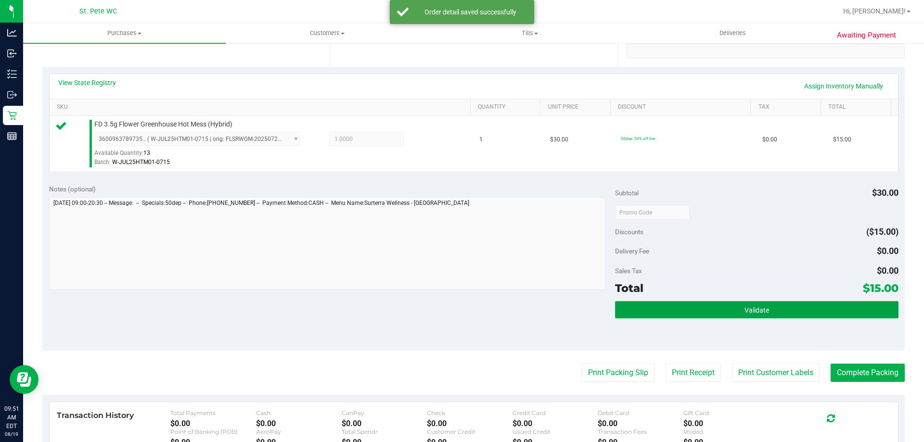
click at [768, 312] on button "Validate" at bounding box center [756, 309] width 283 height 17
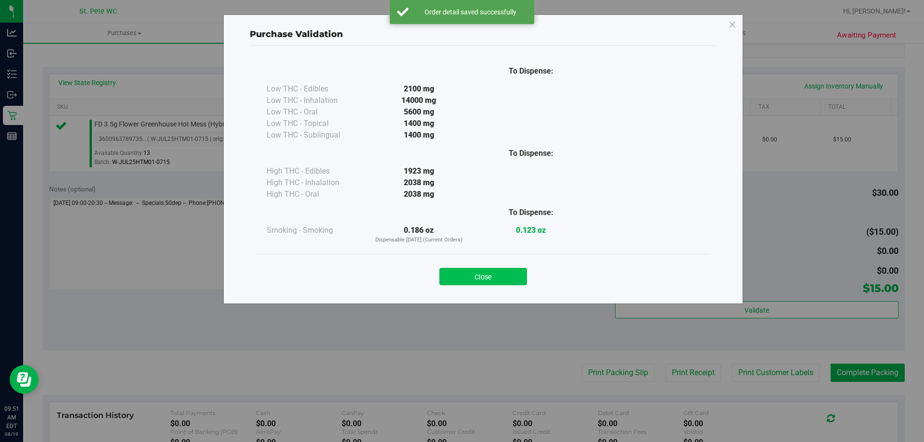
click at [476, 274] on button "Close" at bounding box center [483, 276] width 88 height 17
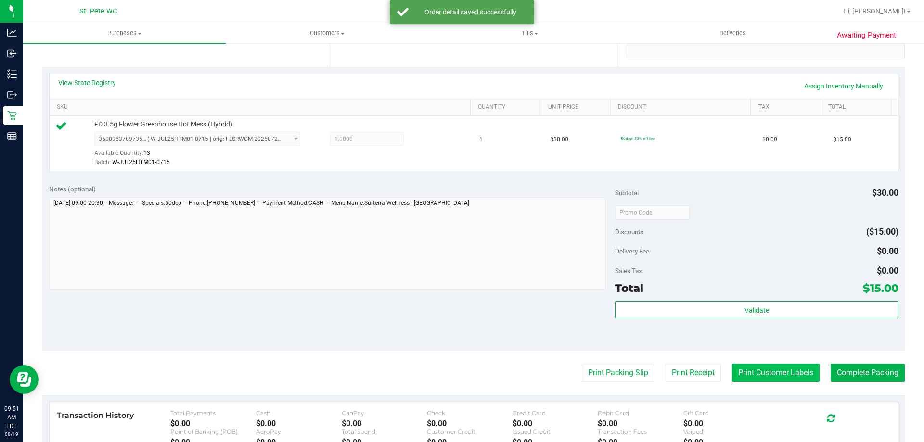
click at [758, 368] on button "Print Customer Labels" at bounding box center [776, 373] width 88 height 18
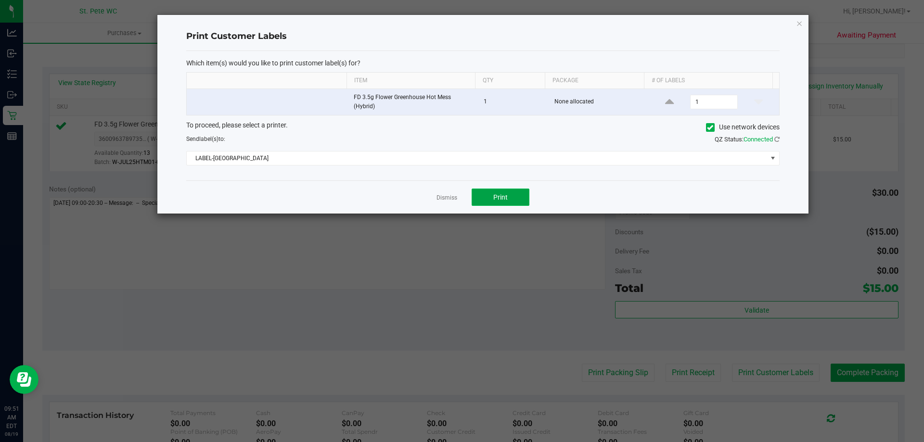
click at [522, 193] on button "Print" at bounding box center [501, 197] width 58 height 17
click at [439, 197] on link "Dismiss" at bounding box center [447, 198] width 21 height 8
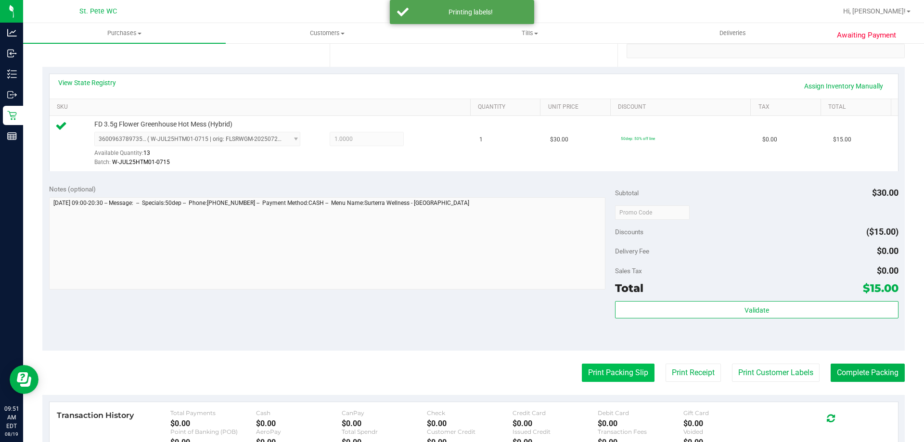
click at [614, 368] on button "Print Packing Slip" at bounding box center [618, 373] width 73 height 18
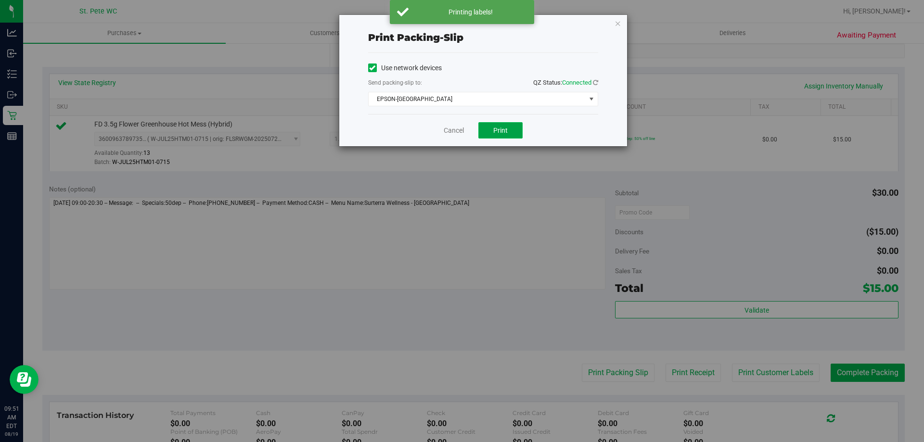
click at [509, 125] on button "Print" at bounding box center [500, 130] width 44 height 16
click at [454, 131] on link "Cancel" at bounding box center [454, 131] width 20 height 10
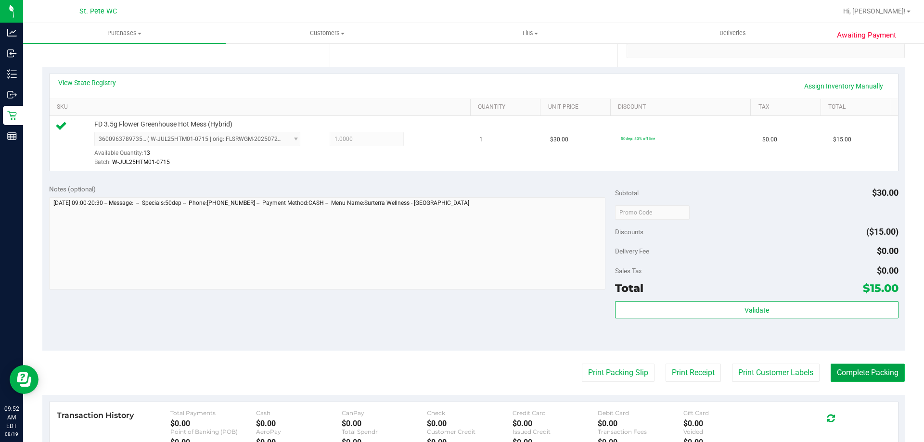
click at [842, 377] on button "Complete Packing" at bounding box center [868, 373] width 74 height 18
